Goal: Check status: Check status

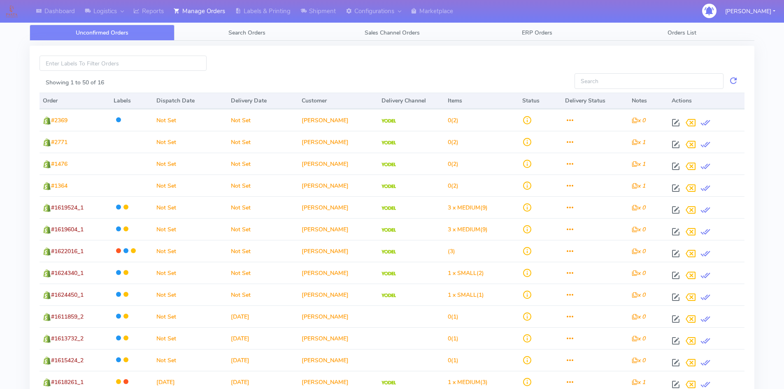
click at [419, 56] on div at bounding box center [392, 63] width 359 height 15
click at [234, 33] on span "Search Orders" at bounding box center [246, 33] width 37 height 8
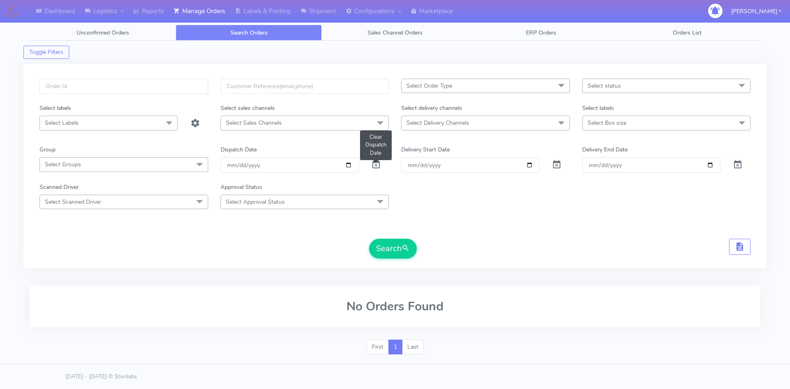
click at [376, 165] on span at bounding box center [376, 167] width 10 height 8
click at [103, 90] on input "text" at bounding box center [124, 86] width 169 height 15
paste input "1619946A"
type input "1619946A"
drag, startPoint x: 399, startPoint y: 251, endPoint x: 389, endPoint y: 238, distance: 16.3
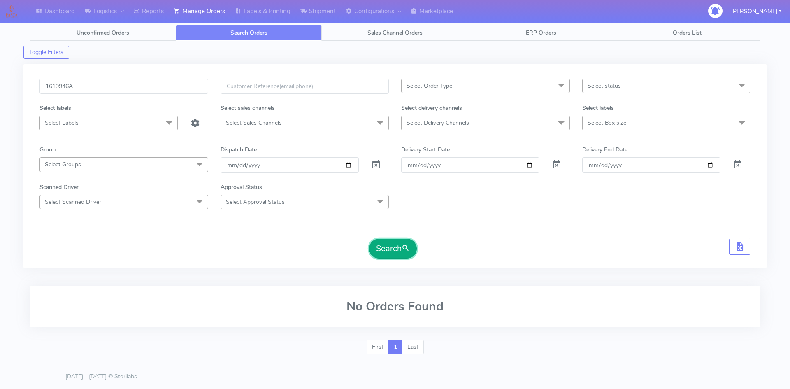
click at [400, 251] on button "Search" at bounding box center [393, 249] width 48 height 20
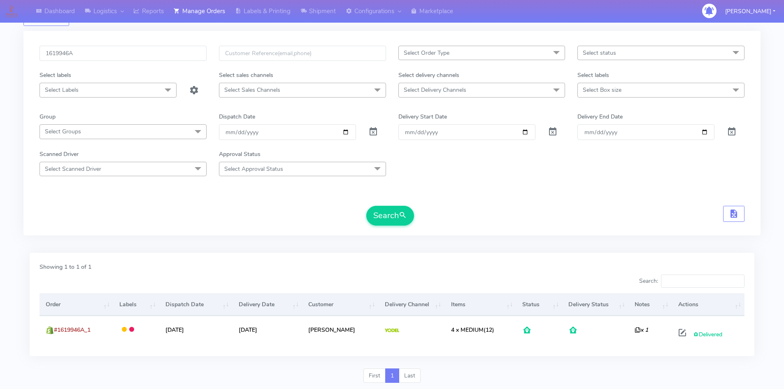
scroll to position [58, 0]
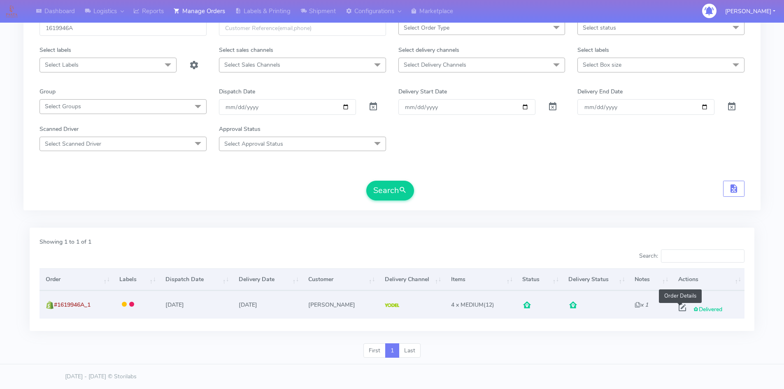
click at [679, 307] on span at bounding box center [682, 309] width 15 height 8
select select "5"
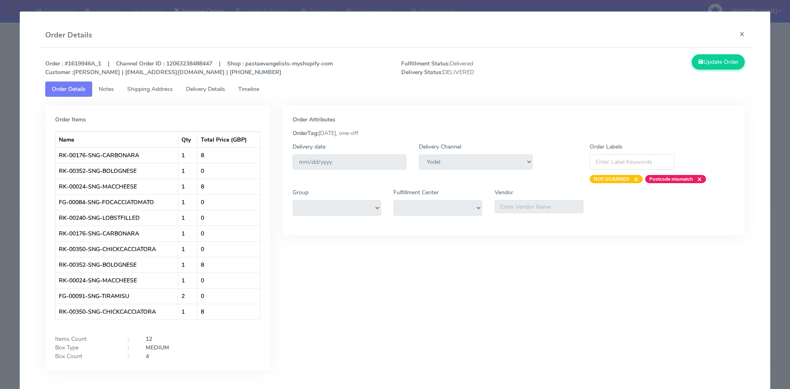
click at [256, 88] on span "Timeline" at bounding box center [248, 89] width 21 height 8
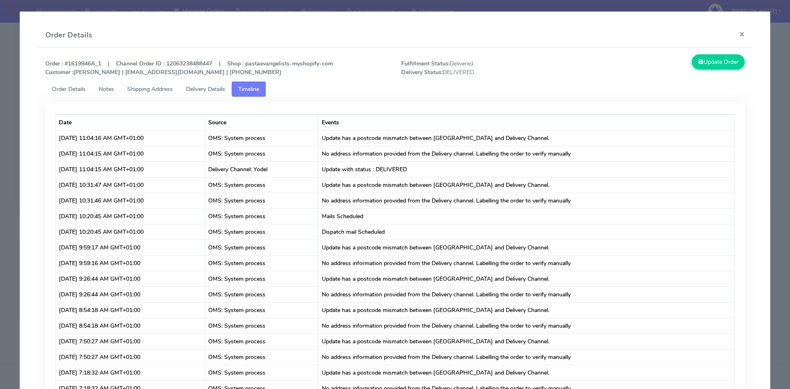
click at [198, 88] on span "Delivery Details" at bounding box center [205, 89] width 39 height 8
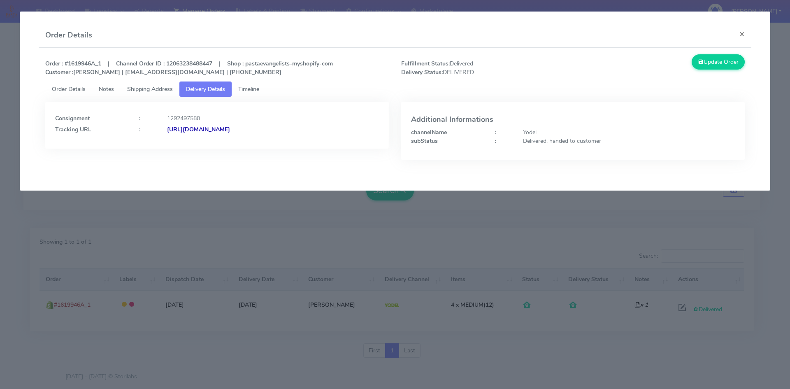
drag, startPoint x: 327, startPoint y: 127, endPoint x: 257, endPoint y: 128, distance: 70.4
click at [257, 128] on div "[URL][DOMAIN_NAME]" at bounding box center [273, 129] width 224 height 9
click at [318, 151] on div "Consignment : 1292497580 Tracking URL : [URL][DOMAIN_NAME]" at bounding box center [217, 137] width 356 height 71
drag, startPoint x: 325, startPoint y: 131, endPoint x: 256, endPoint y: 131, distance: 68.3
click at [256, 131] on div "[URL][DOMAIN_NAME]" at bounding box center [273, 129] width 224 height 9
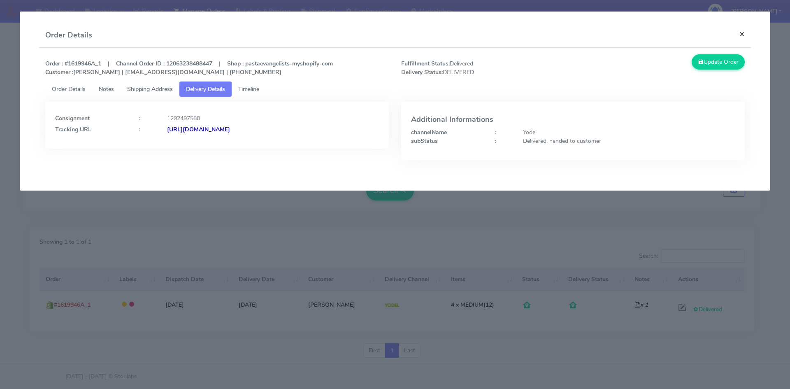
click at [742, 33] on button "×" at bounding box center [742, 34] width 19 height 22
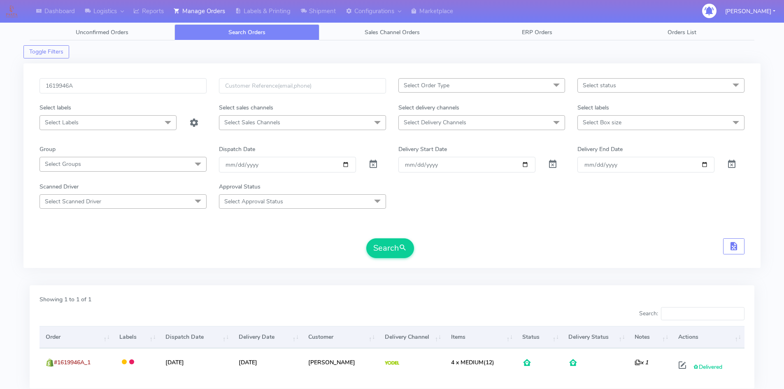
scroll to position [0, 0]
drag, startPoint x: 77, startPoint y: 84, endPoint x: 30, endPoint y: 86, distance: 46.6
click at [28, 84] on div "1619946A Select Order Type Select All MEALS ATAVI One Off Pasta Club Gift Kit E…" at bounding box center [391, 166] width 737 height 205
paste input "299"
type input "1619299"
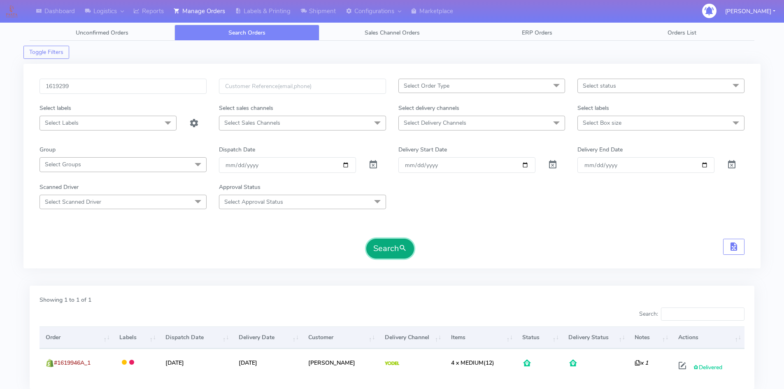
click at [391, 252] on button "Search" at bounding box center [390, 249] width 48 height 20
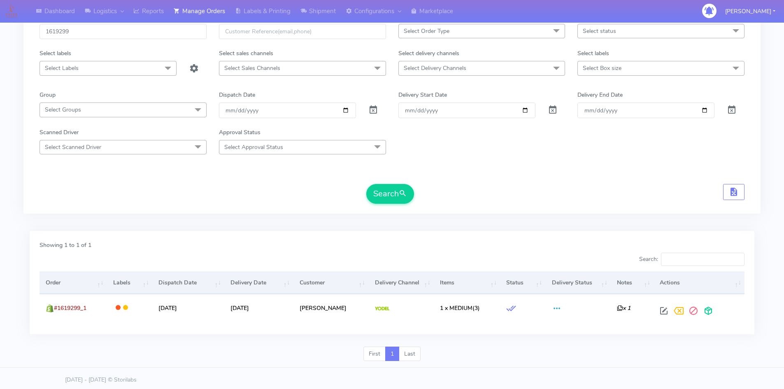
scroll to position [58, 0]
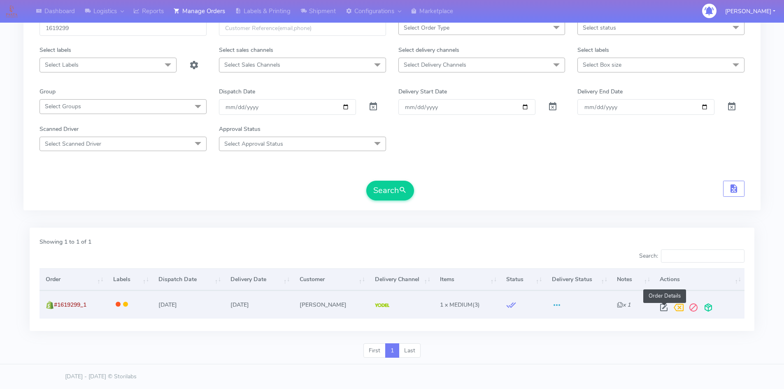
click at [663, 308] on span at bounding box center [664, 309] width 15 height 8
select select "5"
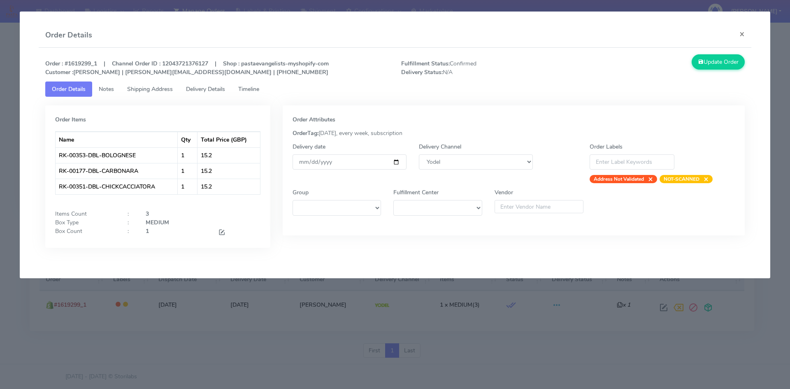
click at [250, 87] on span "Timeline" at bounding box center [248, 89] width 21 height 8
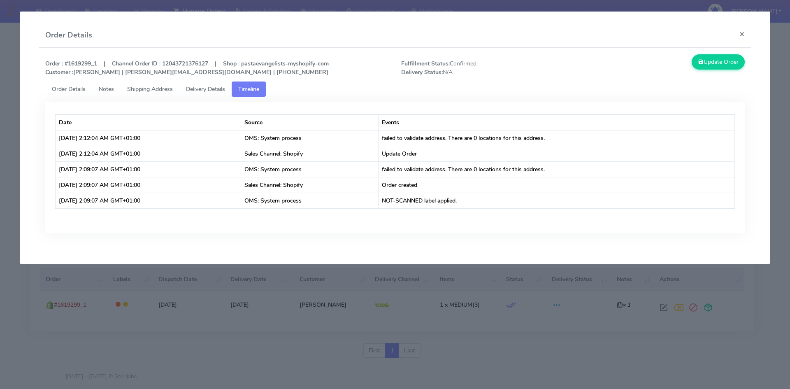
click at [204, 89] on span "Delivery Details" at bounding box center [205, 89] width 39 height 8
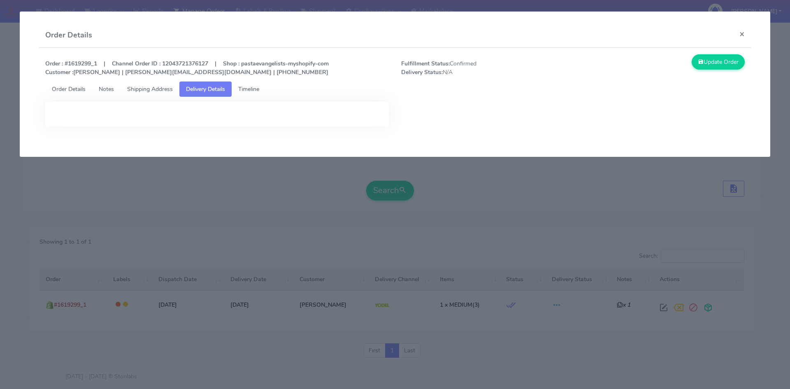
click at [146, 91] on span "Shipping Address" at bounding box center [150, 89] width 46 height 8
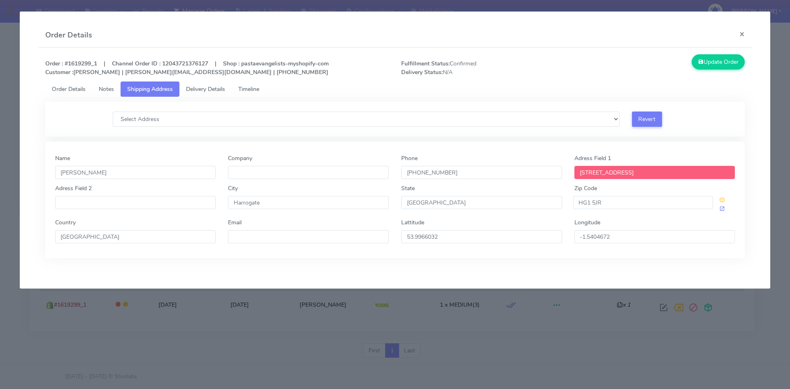
click at [103, 88] on span "Notes" at bounding box center [106, 89] width 15 height 8
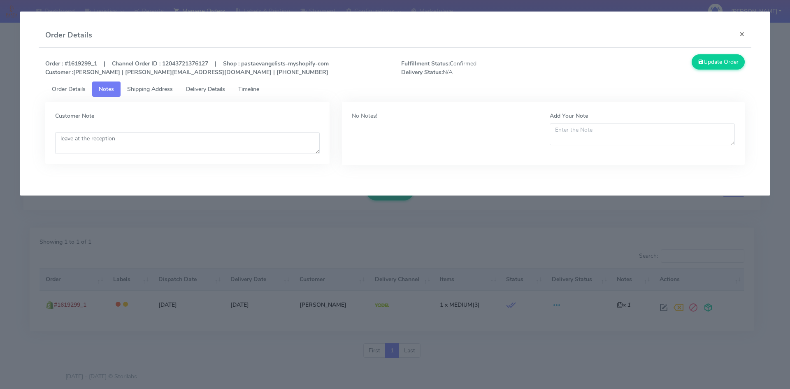
click at [249, 91] on span "Timeline" at bounding box center [248, 89] width 21 height 8
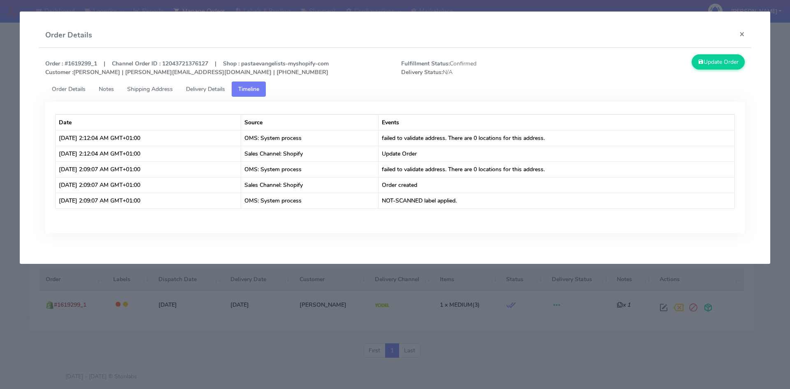
click at [287, 89] on ul "Order Details Notes Shipping Address Delivery Details Timeline" at bounding box center [395, 89] width 700 height 15
click at [207, 89] on span "Delivery Details" at bounding box center [205, 89] width 39 height 8
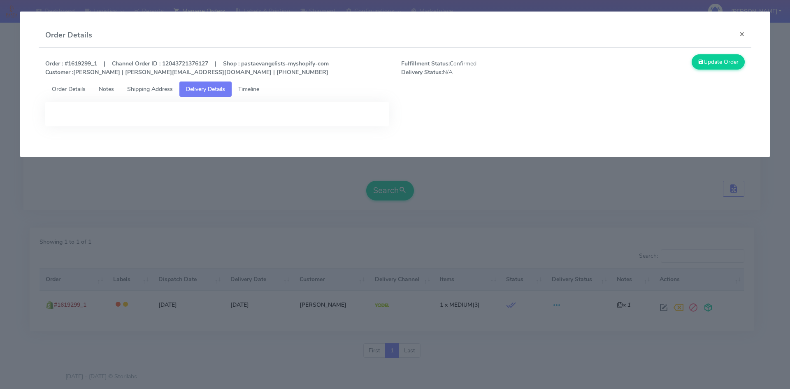
click at [148, 88] on span "Shipping Address" at bounding box center [150, 89] width 46 height 8
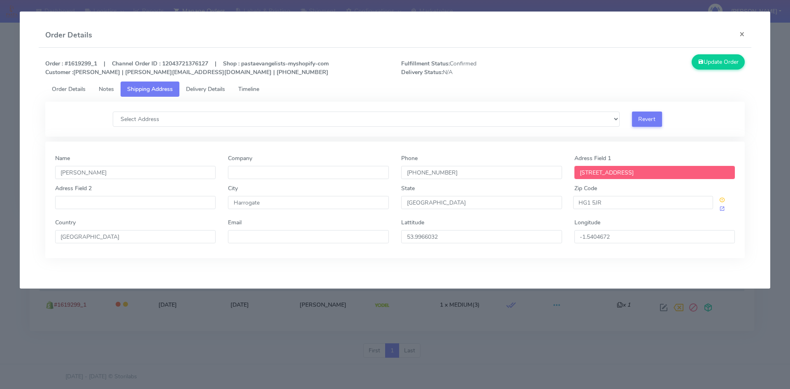
click at [114, 88] on span "Notes" at bounding box center [106, 89] width 15 height 8
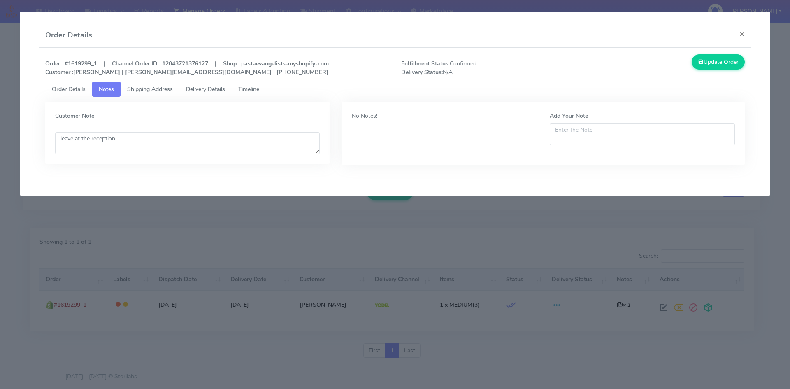
click at [69, 88] on span "Order Details" at bounding box center [69, 89] width 34 height 8
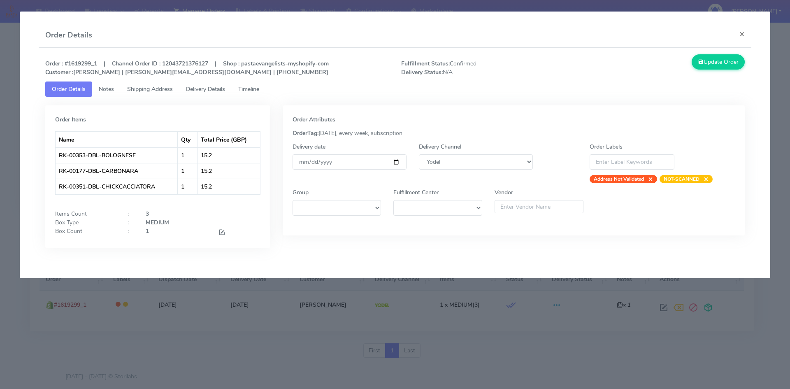
click at [254, 86] on span "Timeline" at bounding box center [248, 89] width 21 height 8
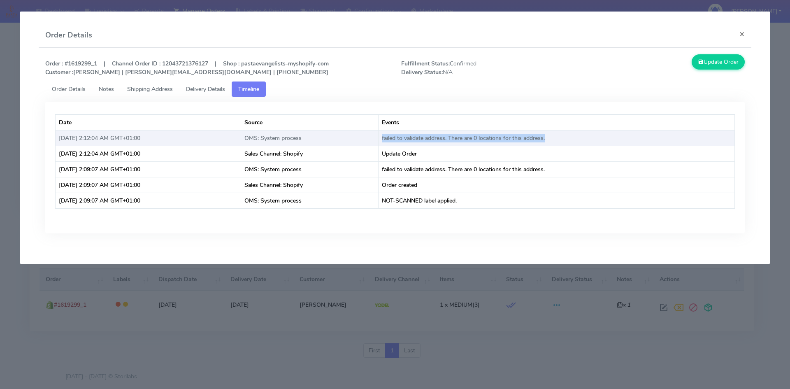
drag, startPoint x: 492, startPoint y: 140, endPoint x: 406, endPoint y: 140, distance: 86.9
click at [406, 140] on td "failed to validate address. There are 0 locations for this address." at bounding box center [557, 138] width 356 height 16
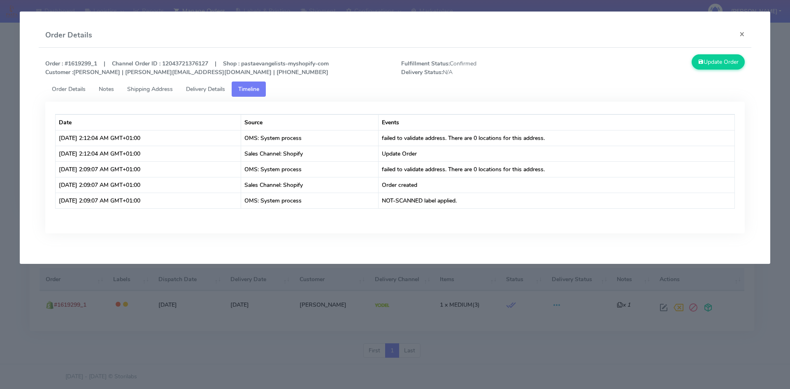
click at [334, 85] on ul "Order Details Notes Shipping Address Delivery Details Timeline" at bounding box center [395, 89] width 700 height 15
click at [149, 75] on strong "Order : #1619299_1 | Channel Order ID : 12043721376127 | Shop : pastaevangelist…" at bounding box center [187, 68] width 284 height 16
click at [744, 33] on button "×" at bounding box center [742, 34] width 19 height 22
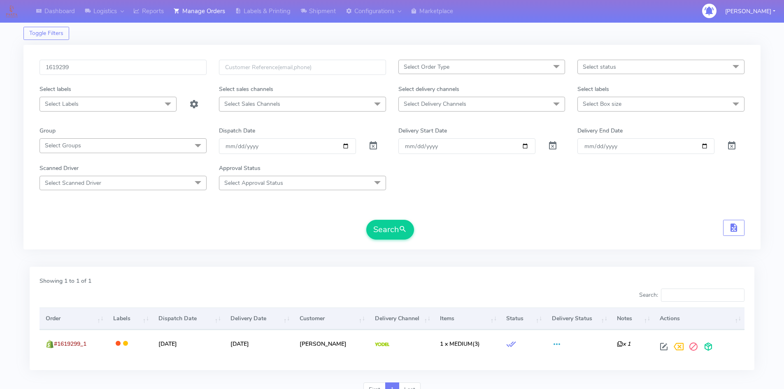
scroll to position [0, 0]
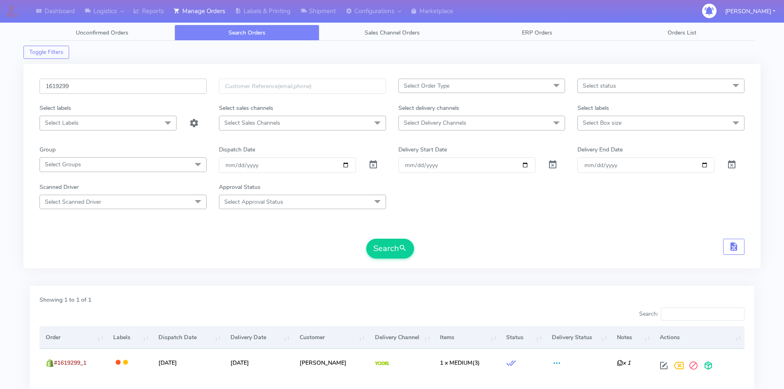
drag, startPoint x: 81, startPoint y: 88, endPoint x: 19, endPoint y: 83, distance: 62.0
click at [19, 83] on div "Dashboard Logistics London Logistics Reports Manage Orders Labels & Printing Sh…" at bounding box center [392, 219] width 784 height 408
paste input "8738"
type input "1618738"
click at [380, 246] on button "Search" at bounding box center [390, 249] width 48 height 20
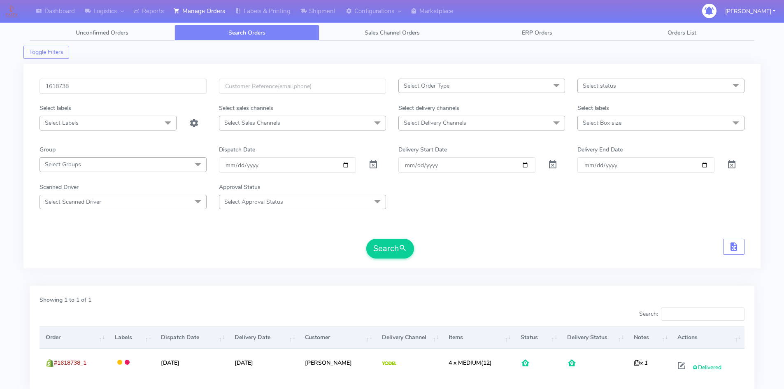
click at [514, 248] on div "Search" at bounding box center [392, 249] width 705 height 20
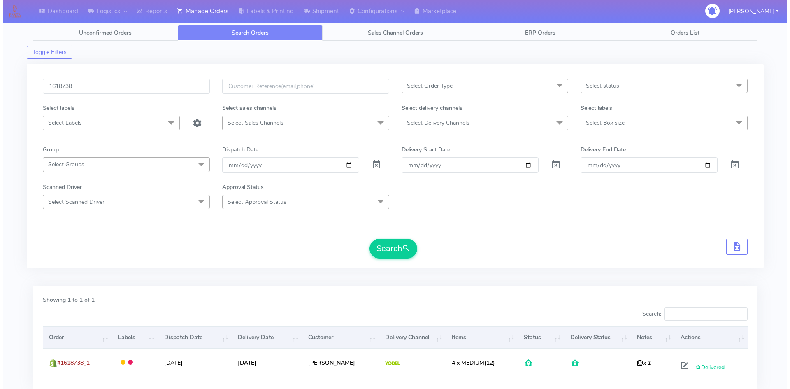
scroll to position [58, 0]
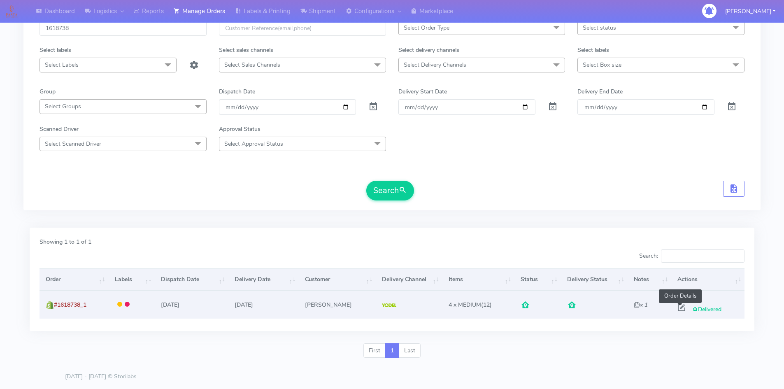
click at [680, 307] on span at bounding box center [681, 309] width 15 height 8
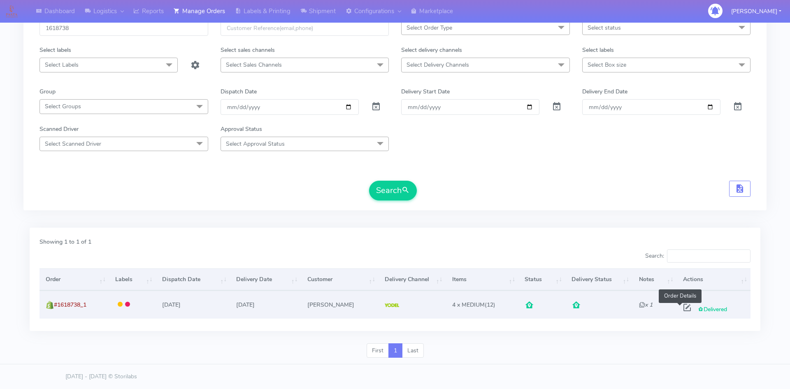
select select "5"
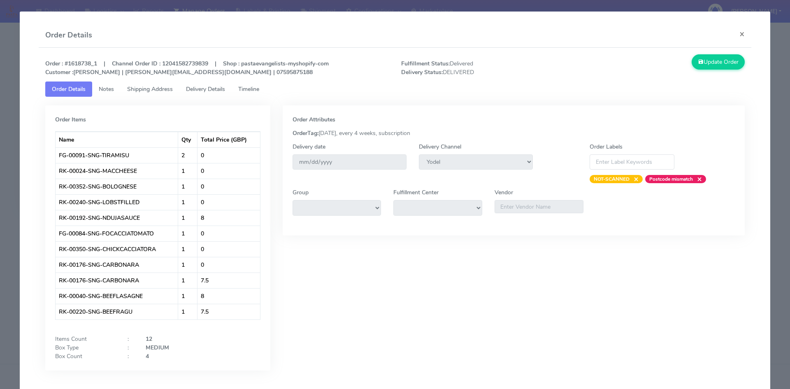
click at [247, 91] on span "Timeline" at bounding box center [248, 89] width 21 height 8
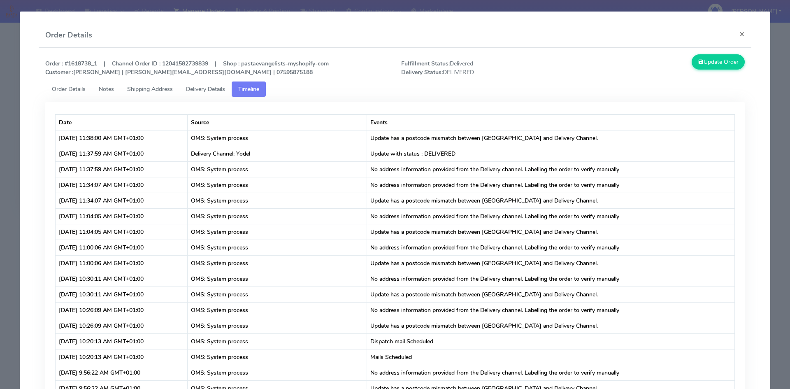
click at [209, 90] on span "Delivery Details" at bounding box center [205, 89] width 39 height 8
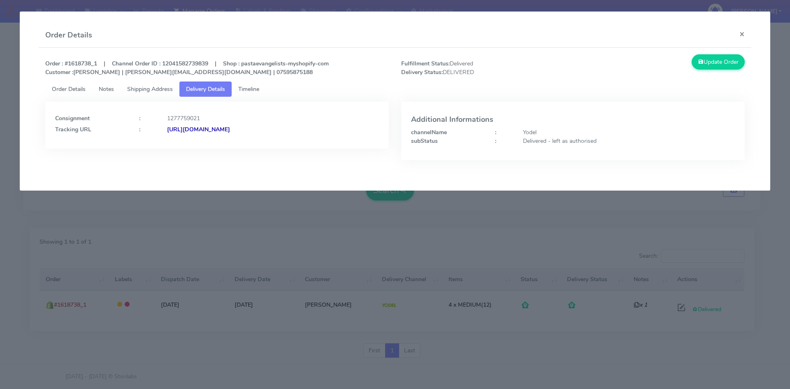
click at [249, 87] on span "Timeline" at bounding box center [248, 89] width 21 height 8
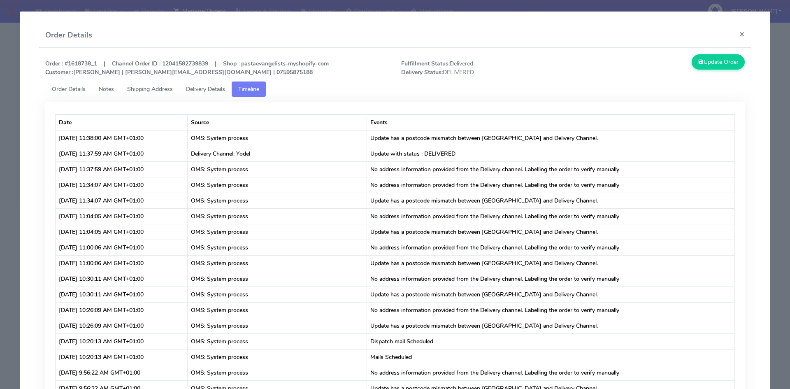
click at [213, 86] on span "Delivery Details" at bounding box center [205, 89] width 39 height 8
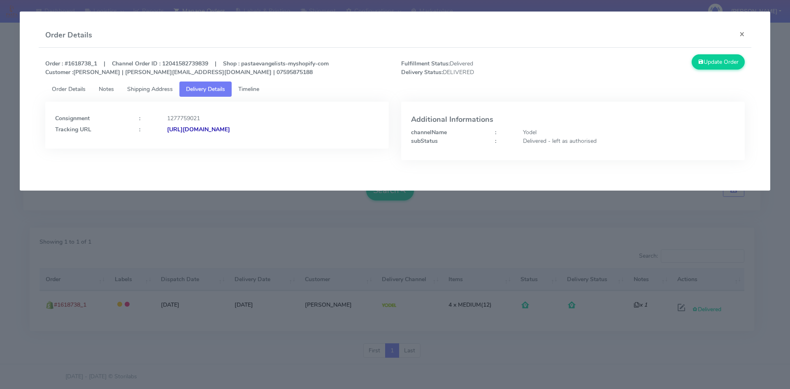
drag, startPoint x: 331, startPoint y: 128, endPoint x: 256, endPoint y: 129, distance: 74.9
click at [256, 129] on div "[URL][DOMAIN_NAME]" at bounding box center [273, 129] width 224 height 9
drag, startPoint x: 245, startPoint y: 94, endPoint x: 248, endPoint y: 89, distance: 5.9
click at [245, 94] on link "Timeline" at bounding box center [249, 89] width 34 height 15
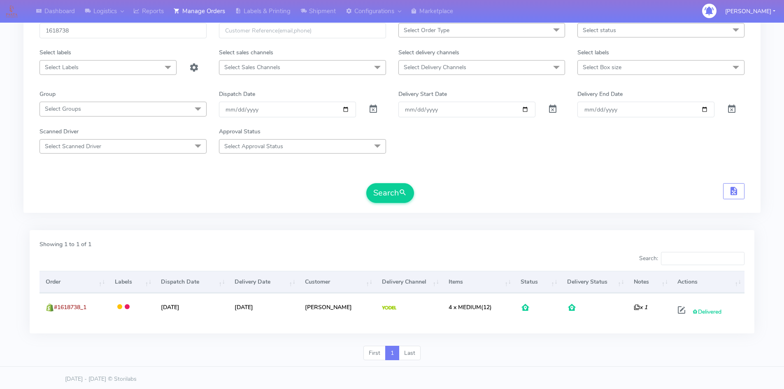
scroll to position [0, 0]
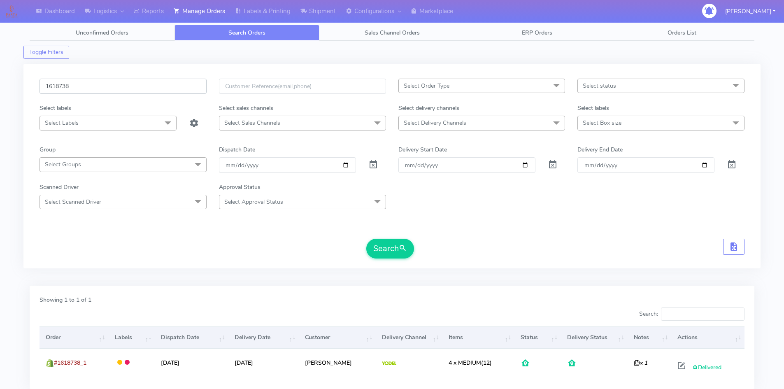
drag, startPoint x: 95, startPoint y: 86, endPoint x: 0, endPoint y: 85, distance: 94.7
click at [11, 86] on div "Dashboard Logistics London Logistics Reports Manage Orders Labels & Printing Sh…" at bounding box center [392, 219] width 784 height 408
paste input "9169"
type input "1619169"
click at [373, 240] on button "Search" at bounding box center [390, 249] width 48 height 20
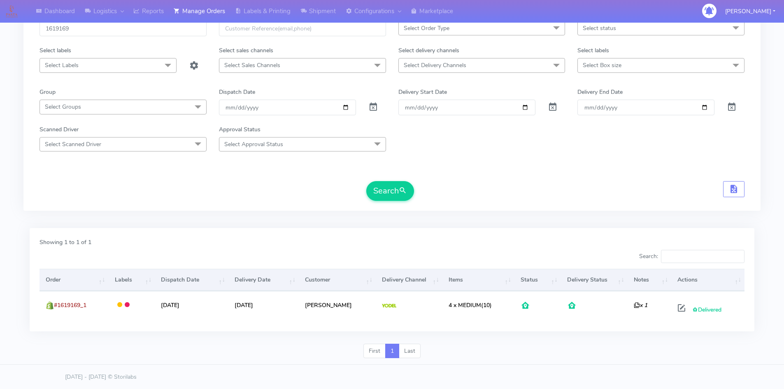
scroll to position [58, 0]
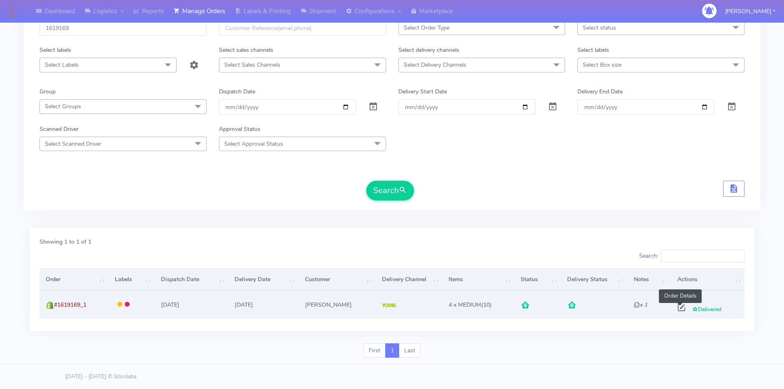
click at [681, 308] on span at bounding box center [681, 309] width 15 height 8
select select "5"
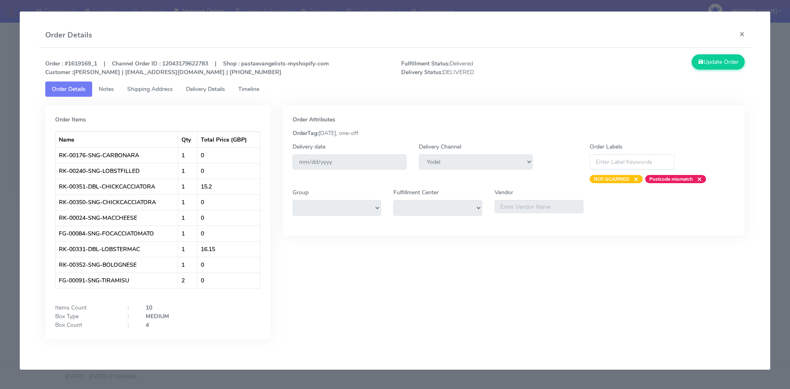
click at [254, 88] on span "Timeline" at bounding box center [248, 89] width 21 height 8
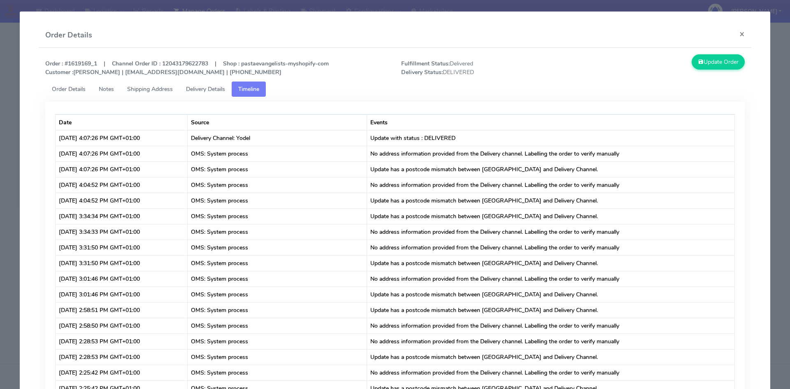
click at [73, 90] on span "Order Details" at bounding box center [69, 89] width 34 height 8
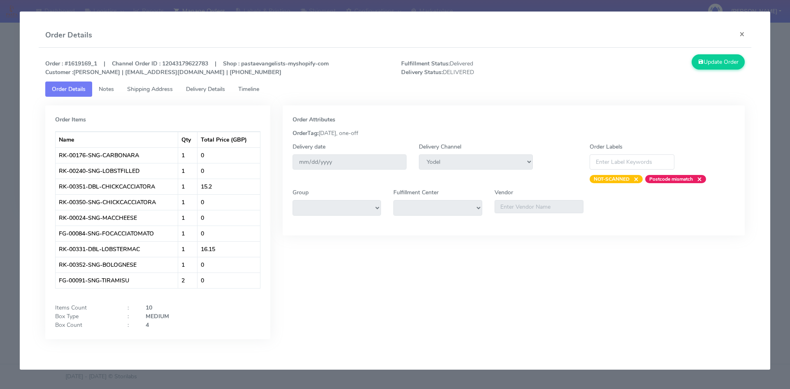
click at [249, 90] on span "Timeline" at bounding box center [248, 89] width 21 height 8
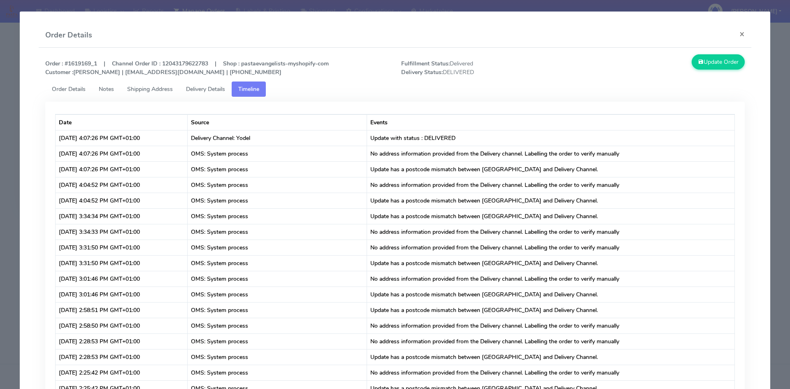
click at [148, 91] on span "Shipping Address" at bounding box center [150, 89] width 46 height 8
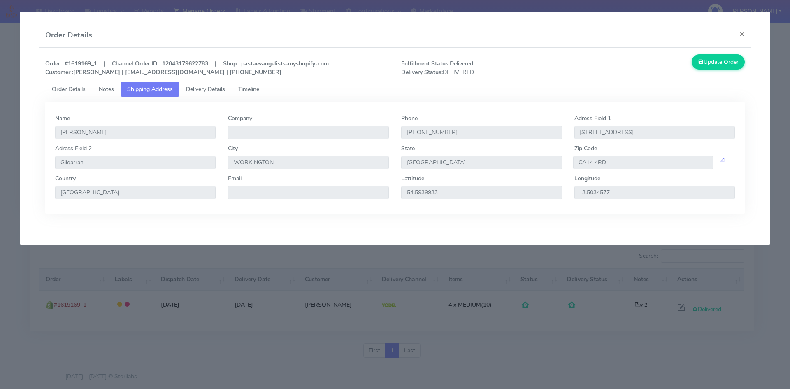
click at [196, 89] on span "Delivery Details" at bounding box center [205, 89] width 39 height 8
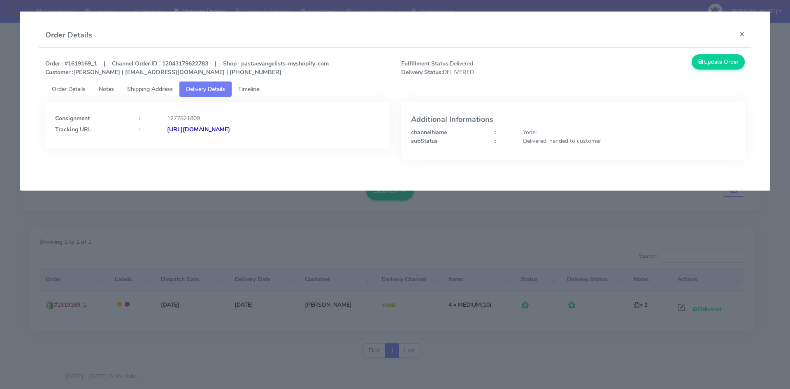
drag, startPoint x: 324, startPoint y: 127, endPoint x: 287, endPoint y: 139, distance: 38.8
click at [257, 129] on div "[URL][DOMAIN_NAME]" at bounding box center [273, 129] width 224 height 9
copy strong "JJD0002249960889952"
click at [743, 34] on button "×" at bounding box center [742, 34] width 19 height 22
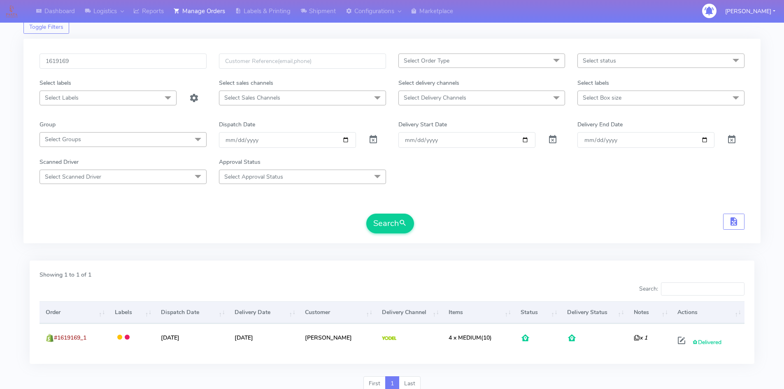
scroll to position [0, 0]
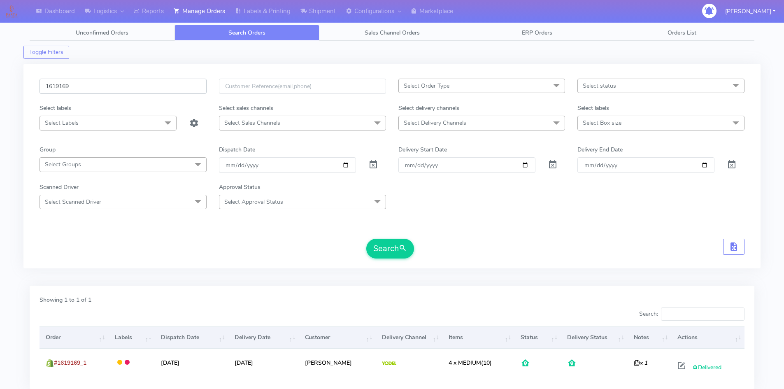
drag, startPoint x: 90, startPoint y: 85, endPoint x: 30, endPoint y: 85, distance: 60.5
click at [30, 85] on div "1619169 Select Order Type Select All MEALS ATAVI One Off Pasta Club Gift Kit Ev…" at bounding box center [391, 166] width 737 height 205
paste input "20377"
type input "1620377"
click at [387, 251] on button "Search" at bounding box center [390, 249] width 48 height 20
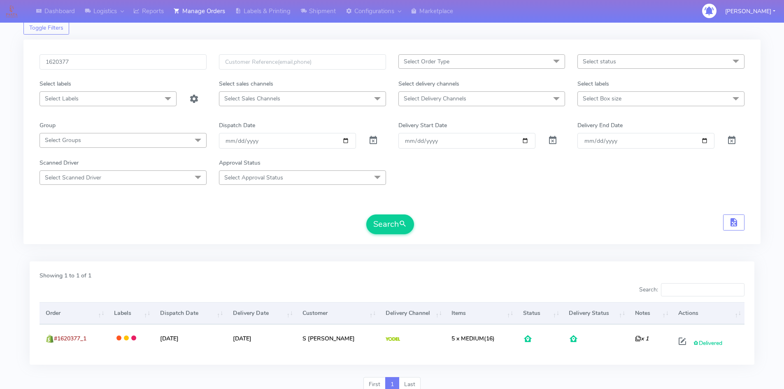
scroll to position [58, 0]
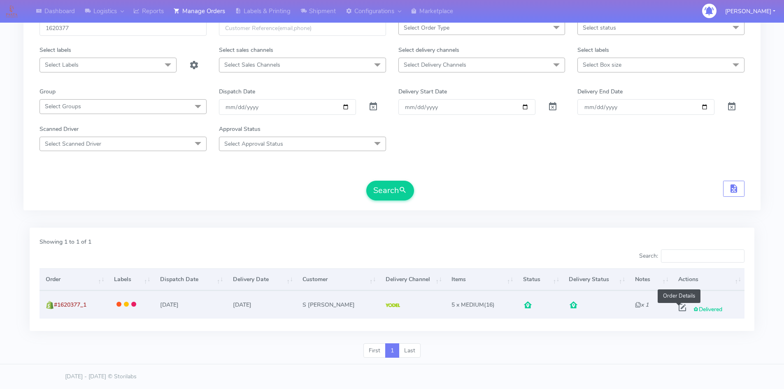
click at [678, 307] on span at bounding box center [682, 309] width 15 height 8
select select "5"
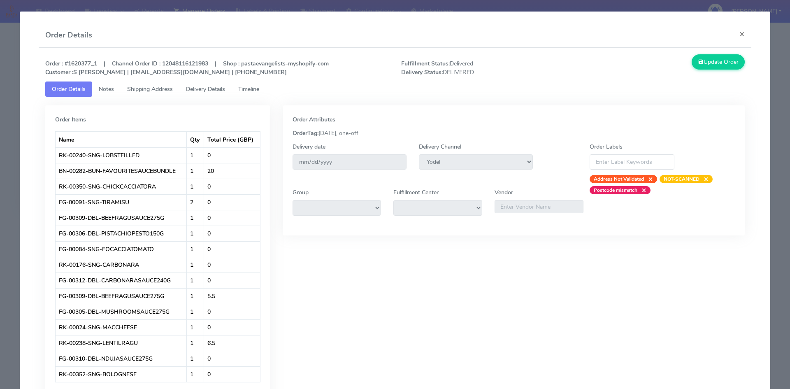
click at [256, 89] on span "Timeline" at bounding box center [248, 89] width 21 height 8
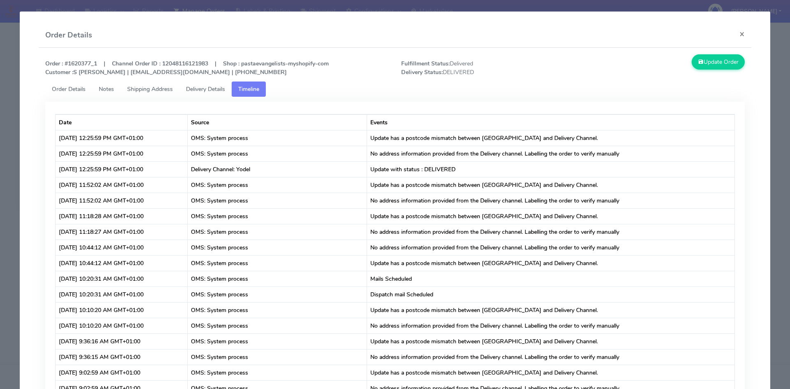
click at [60, 89] on span "Order Details" at bounding box center [69, 89] width 34 height 8
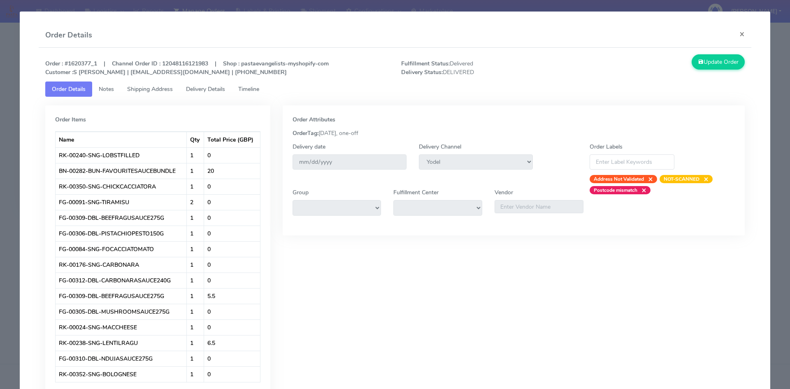
click at [112, 89] on span "Notes" at bounding box center [106, 89] width 15 height 8
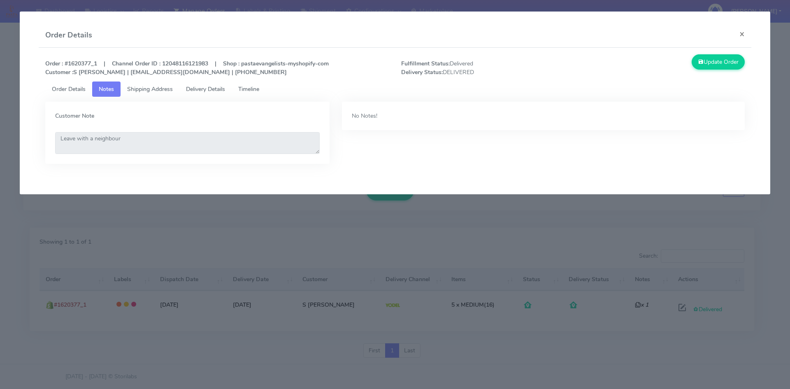
click at [61, 89] on span "Order Details" at bounding box center [69, 89] width 34 height 8
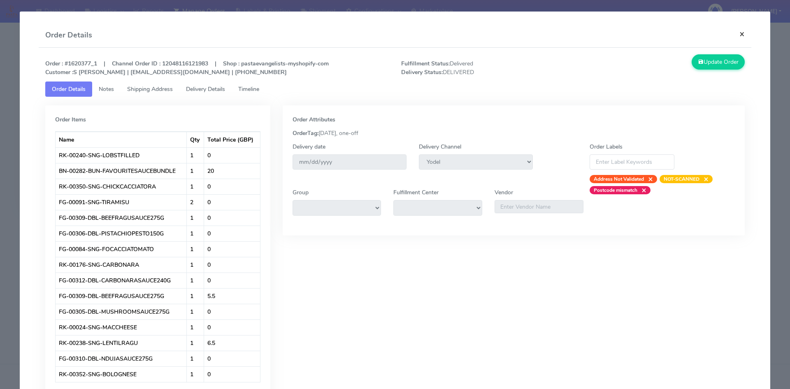
click at [737, 35] on button "×" at bounding box center [742, 34] width 19 height 22
